Goal: Task Accomplishment & Management: Manage account settings

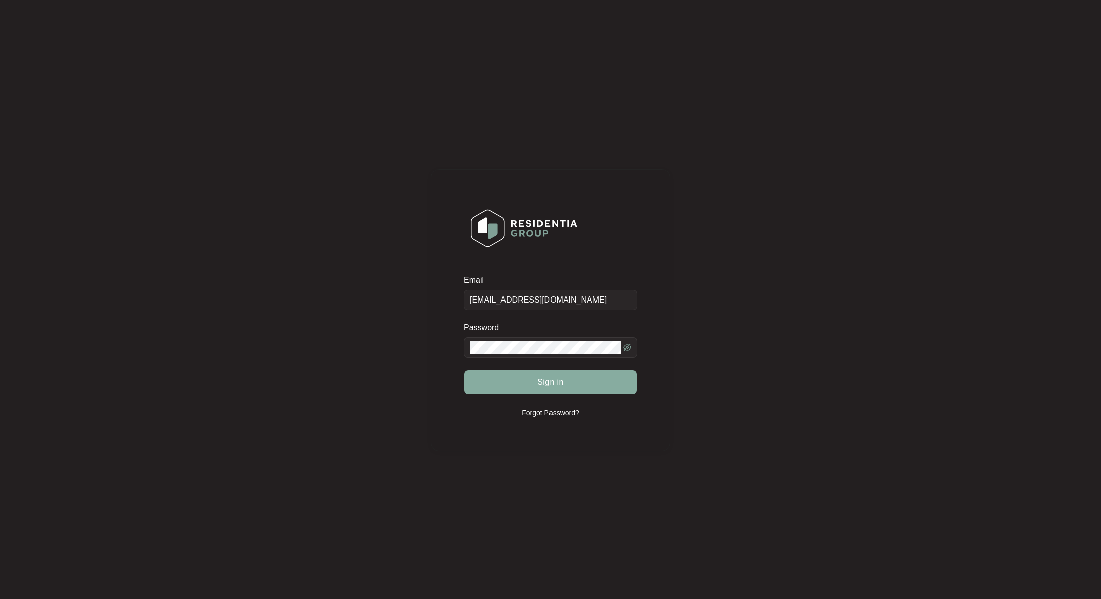
click at [516, 380] on button "Sign in" at bounding box center [550, 383] width 173 height 24
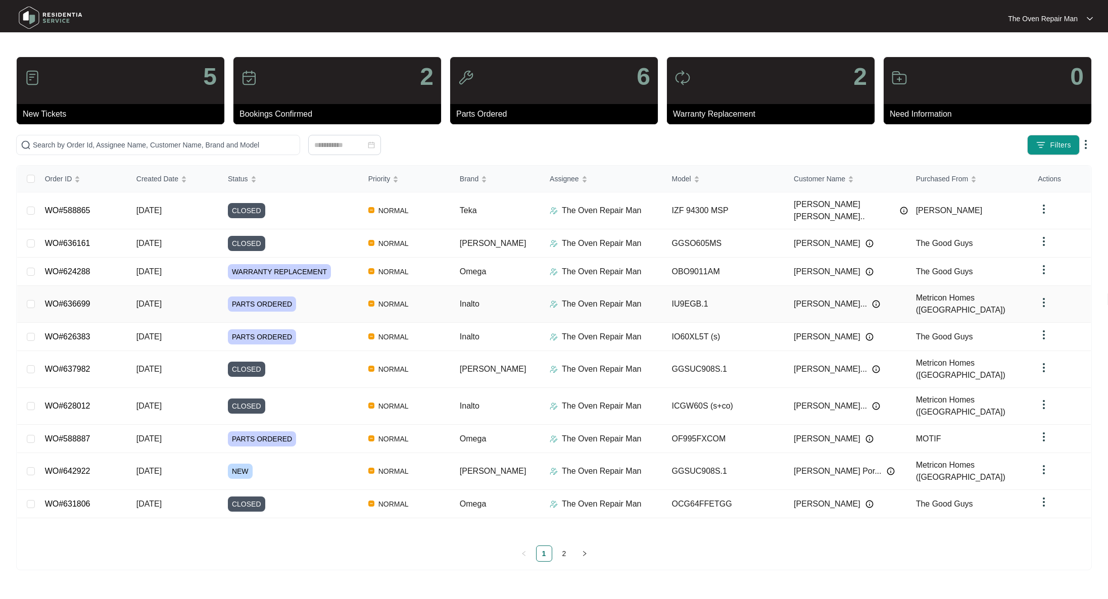
click at [326, 297] on div "PARTS ORDERED" at bounding box center [294, 304] width 132 height 15
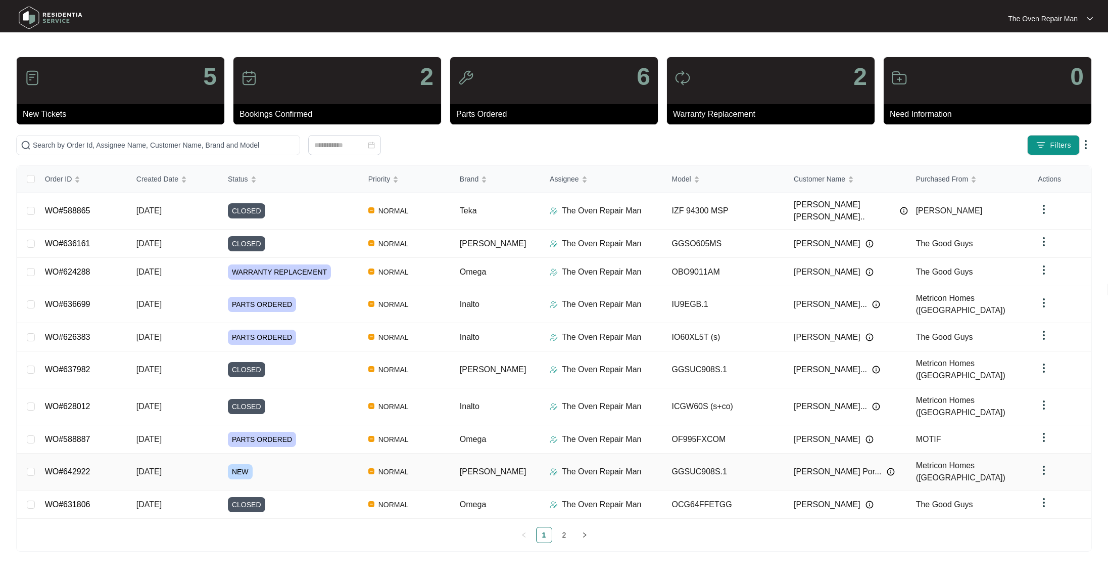
click at [209, 453] on td "[DATE]" at bounding box center [173, 471] width 91 height 37
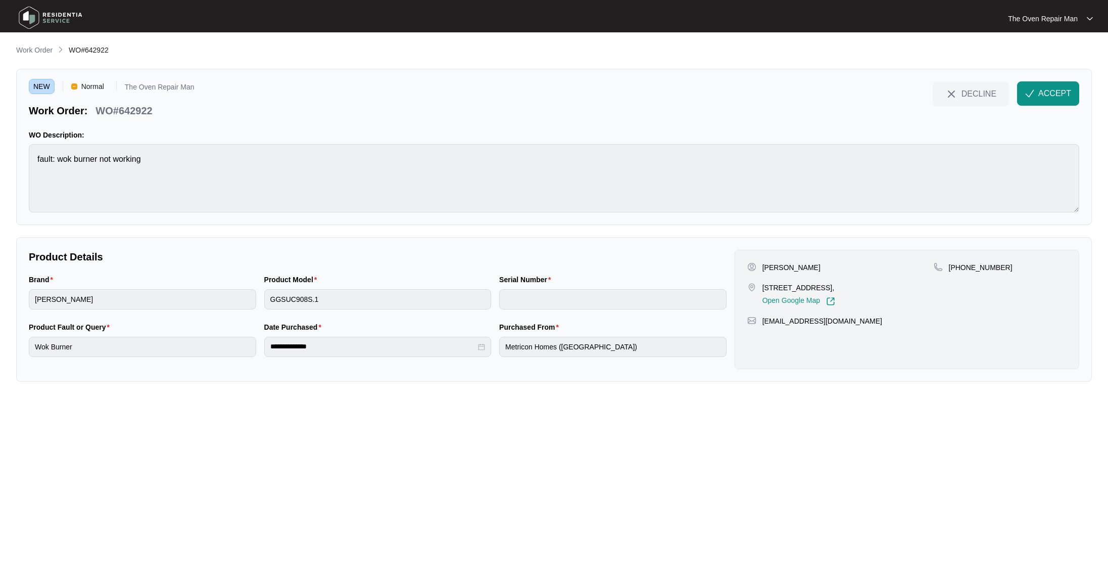
click at [829, 273] on div "[PERSON_NAME] [STREET_ADDRESS], Open Google Map" at bounding box center [841, 283] width 187 height 43
copy p "[PERSON_NAME]"
drag, startPoint x: 828, startPoint y: 266, endPoint x: 764, endPoint y: 265, distance: 64.2
click at [764, 265] on div "[PERSON_NAME]" at bounding box center [841, 267] width 187 height 10
click at [1004, 263] on div "[PHONE_NUMBER]" at bounding box center [1000, 267] width 133 height 10
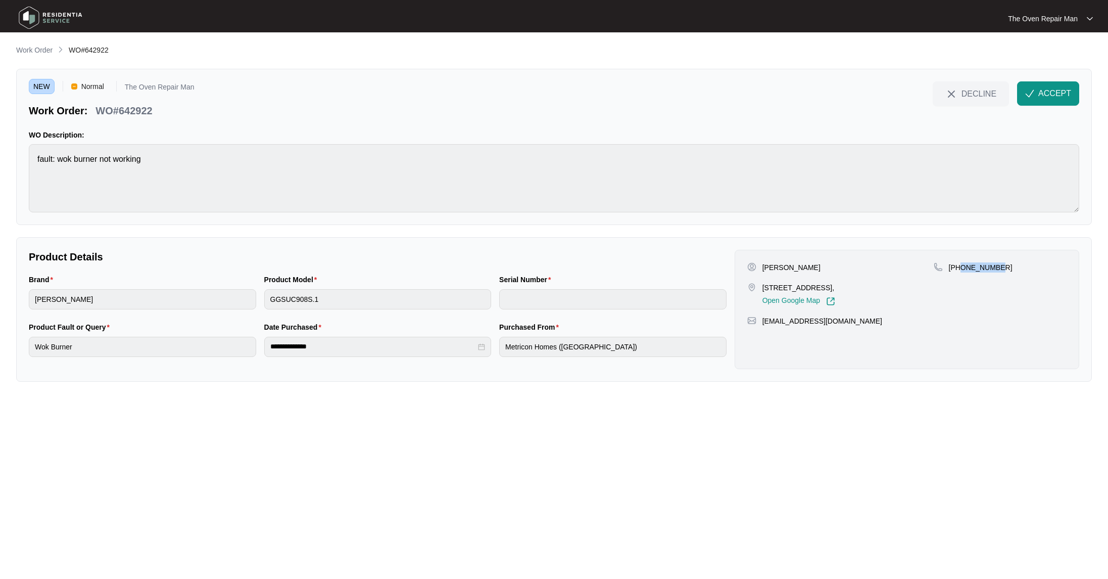
copy p "480188826"
drag, startPoint x: 998, startPoint y: 267, endPoint x: 963, endPoint y: 268, distance: 34.9
click at [963, 268] on div "[PHONE_NUMBER]" at bounding box center [1000, 267] width 133 height 10
click at [886, 281] on div "[PERSON_NAME] [STREET_ADDRESS], Open Google Map" at bounding box center [841, 283] width 187 height 43
copy p "[STREET_ADDRESS],"
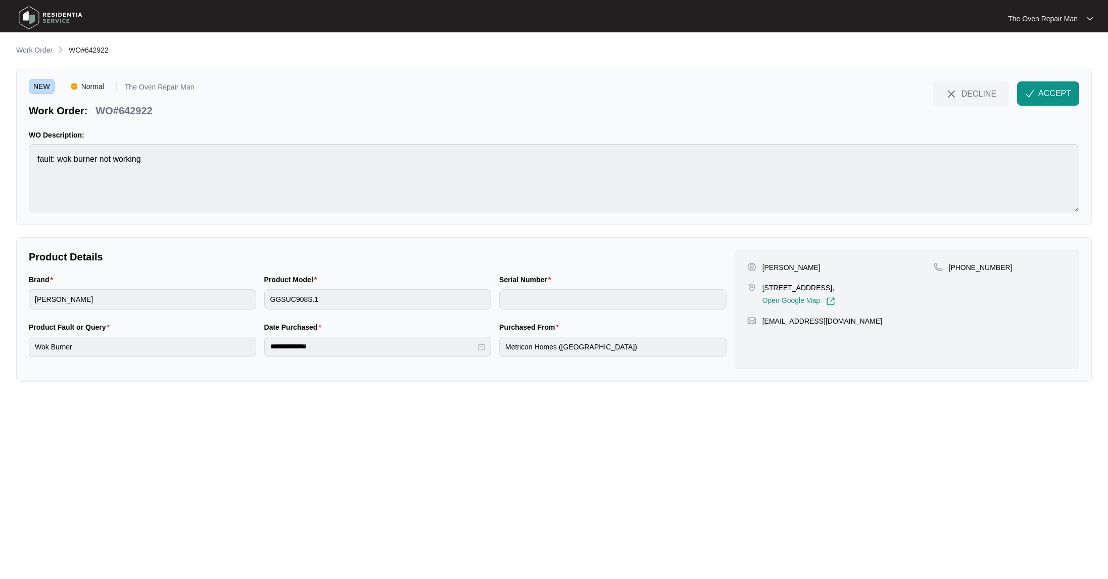
drag, startPoint x: 875, startPoint y: 286, endPoint x: 762, endPoint y: 286, distance: 113.7
click at [762, 286] on div "[STREET_ADDRESS], Open Google Map" at bounding box center [841, 294] width 187 height 23
click at [106, 50] on span "WO#642922" at bounding box center [89, 50] width 40 height 8
copy span "642922"
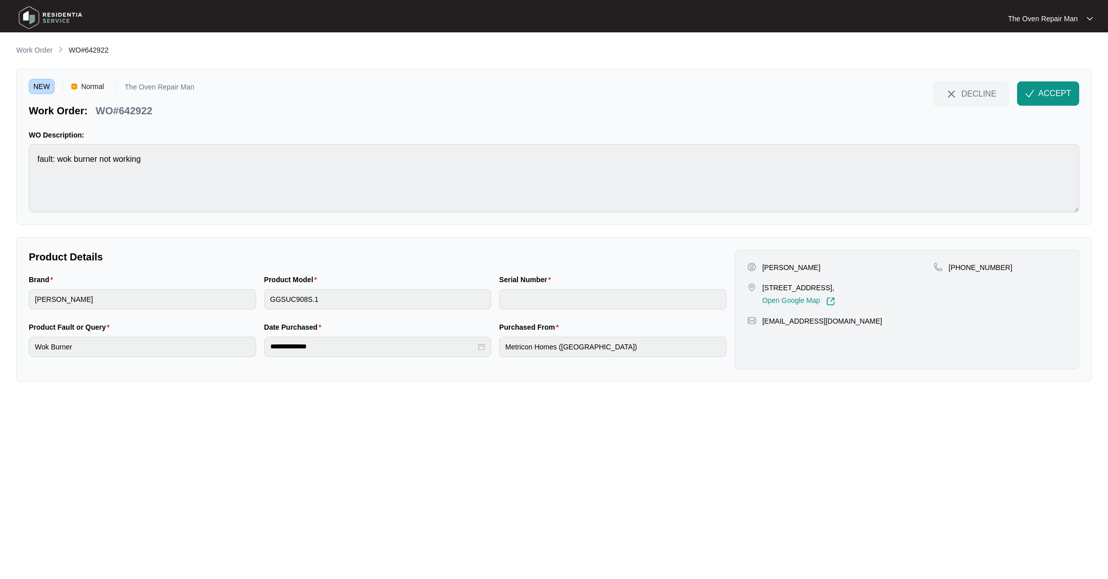
click at [1018, 99] on div "ACCEPT" at bounding box center [1048, 93] width 70 height 24
click at [1024, 96] on button "ACCEPT" at bounding box center [1049, 93] width 62 height 24
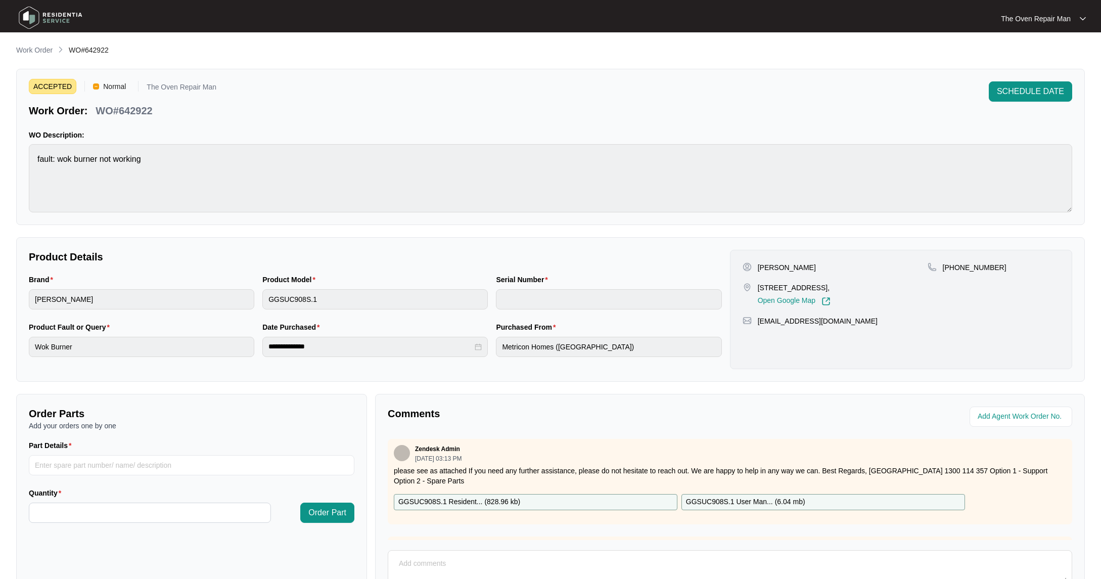
click at [524, 227] on div "**********" at bounding box center [550, 349] width 1069 height 610
